Goal: Use online tool/utility: Utilize a website feature to perform a specific function

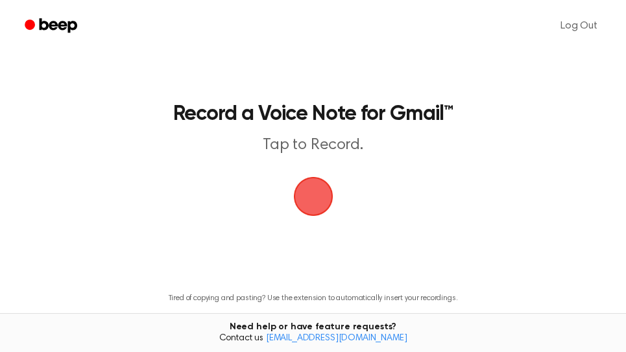
click at [315, 202] on span "button" at bounding box center [313, 197] width 40 height 40
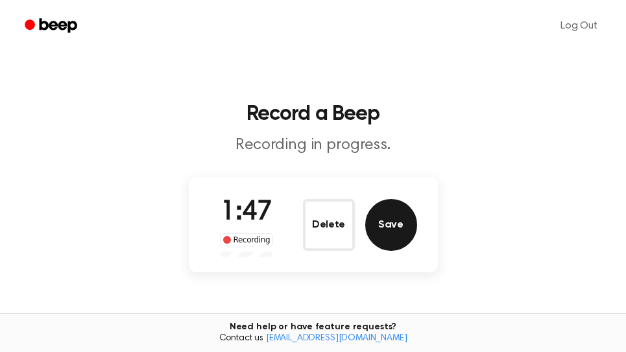
click at [406, 230] on button "Save" at bounding box center [391, 225] width 52 height 52
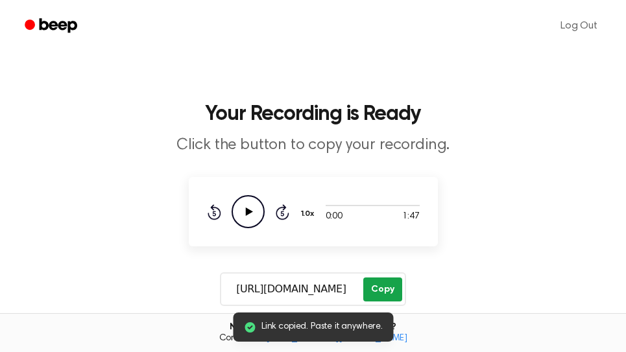
drag, startPoint x: 387, startPoint y: 285, endPoint x: 369, endPoint y: 295, distance: 20.9
click at [387, 283] on button "Copy" at bounding box center [382, 290] width 38 height 24
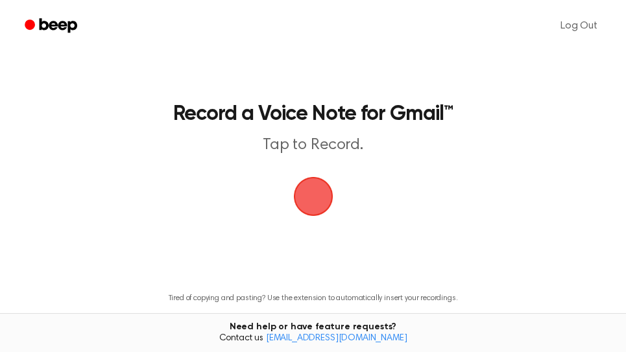
drag, startPoint x: 317, startPoint y: 195, endPoint x: 347, endPoint y: 171, distance: 38.7
click at [320, 195] on span "button" at bounding box center [313, 196] width 36 height 36
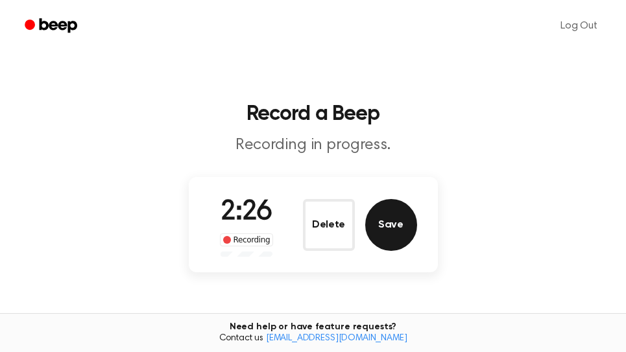
click at [385, 235] on button "Save" at bounding box center [391, 225] width 52 height 52
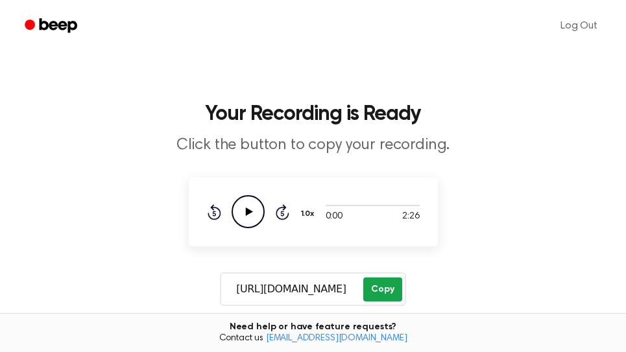
click at [394, 291] on button "Copy" at bounding box center [382, 290] width 38 height 24
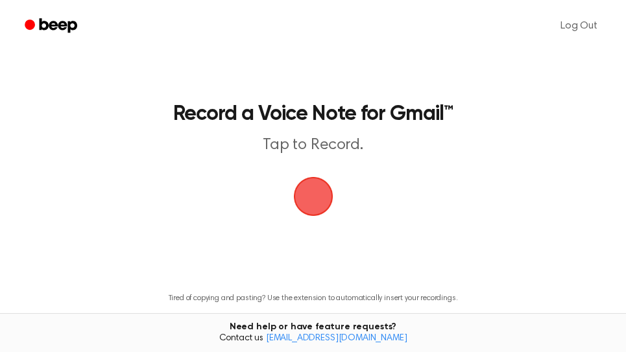
click at [324, 199] on span "button" at bounding box center [313, 196] width 36 height 36
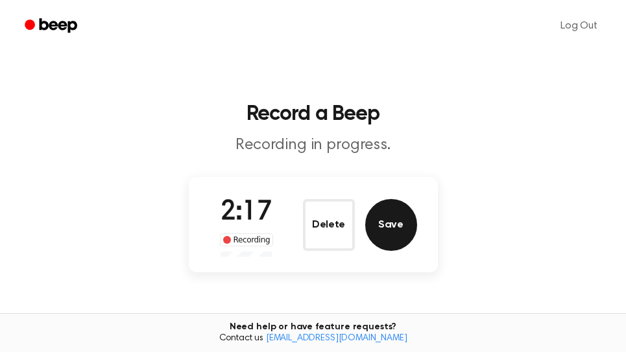
click at [399, 225] on button "Save" at bounding box center [391, 225] width 52 height 52
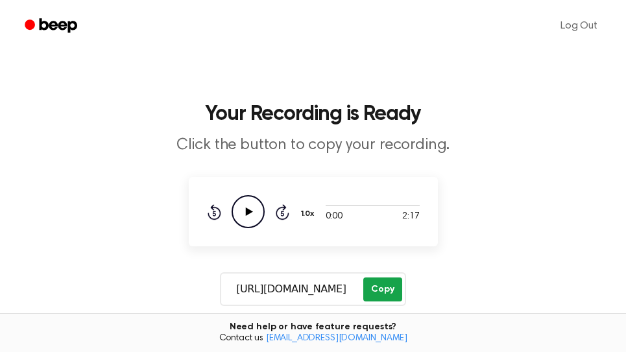
click at [391, 287] on button "Copy" at bounding box center [382, 290] width 38 height 24
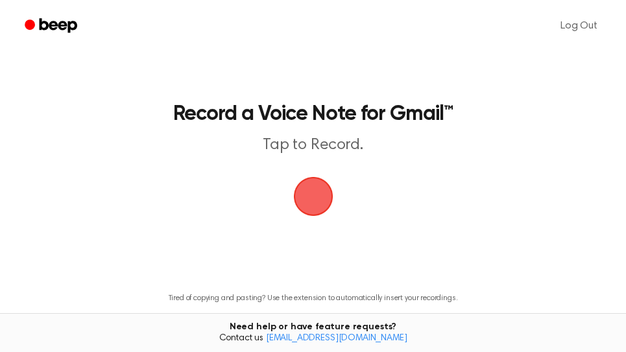
click at [300, 189] on span "button" at bounding box center [313, 196] width 36 height 36
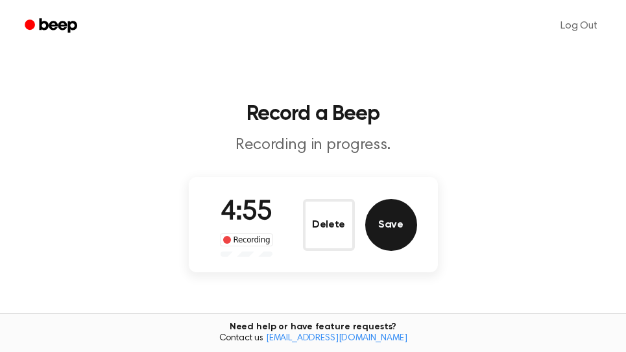
click at [402, 237] on button "Save" at bounding box center [391, 225] width 52 height 52
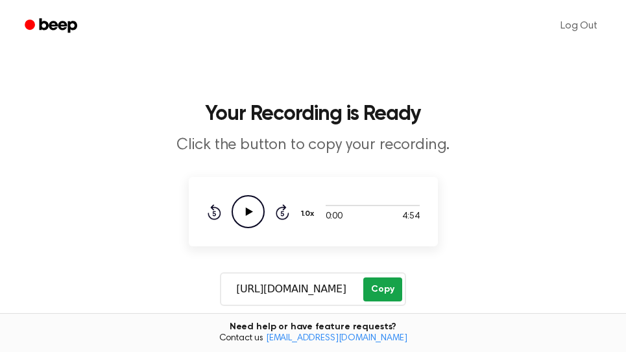
click at [390, 296] on button "Copy" at bounding box center [382, 290] width 38 height 24
